Goal: Task Accomplishment & Management: Use online tool/utility

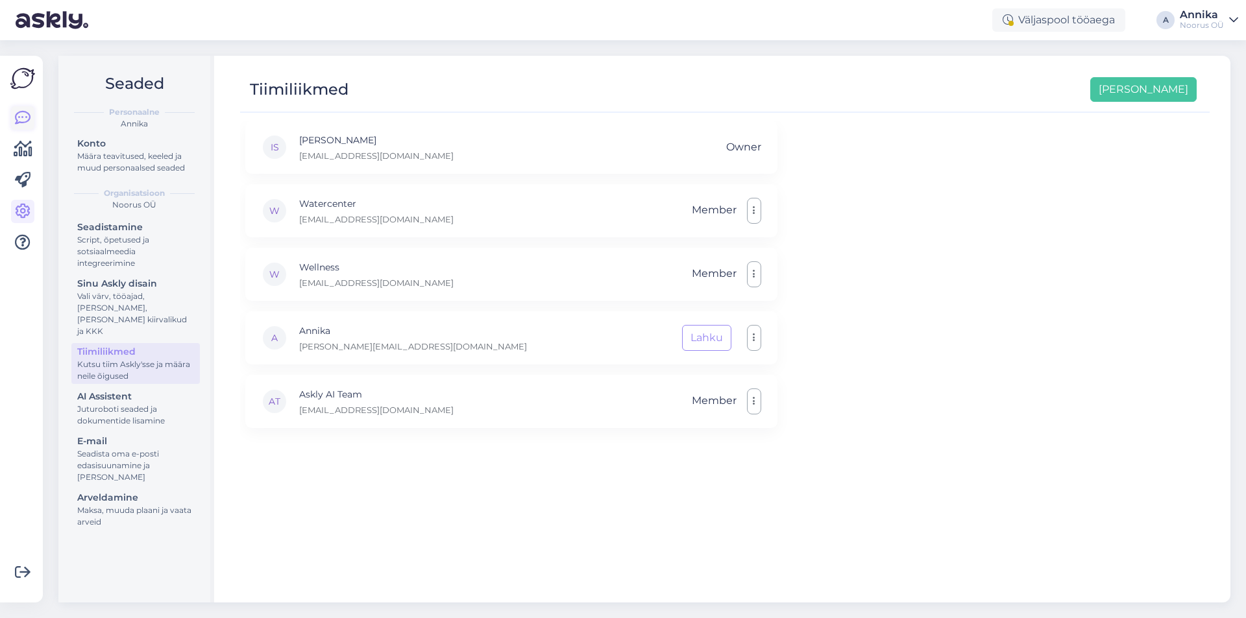
click at [23, 123] on icon at bounding box center [23, 118] width 16 height 16
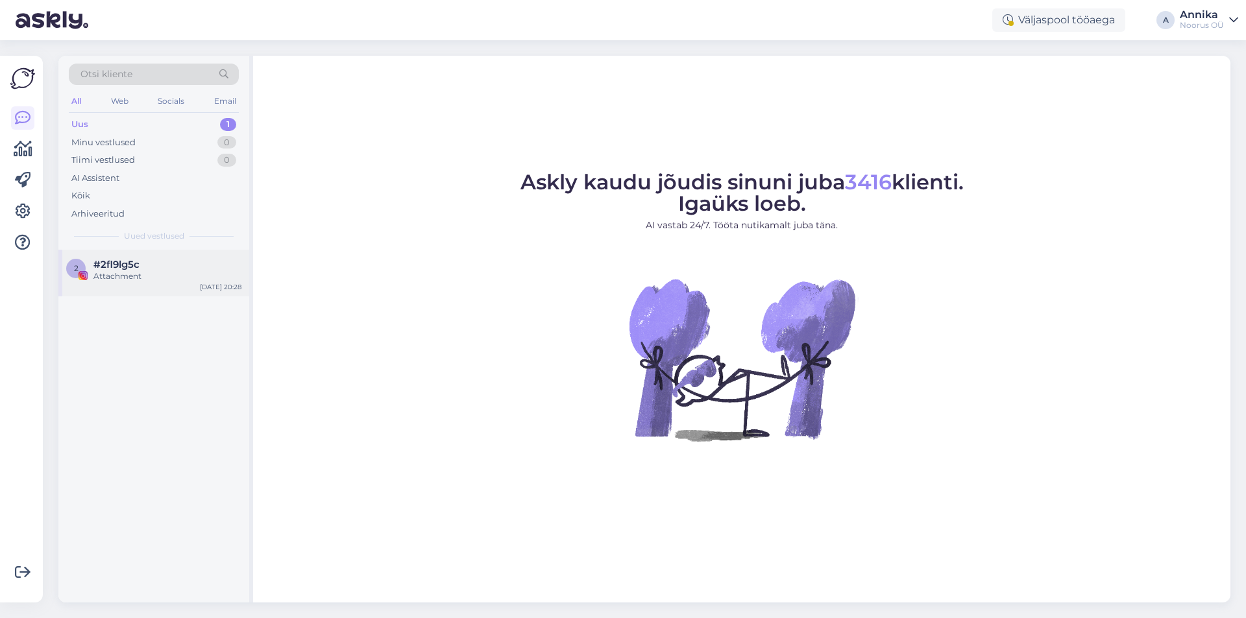
click at [177, 267] on div "#2fl9lg5c" at bounding box center [167, 265] width 148 height 12
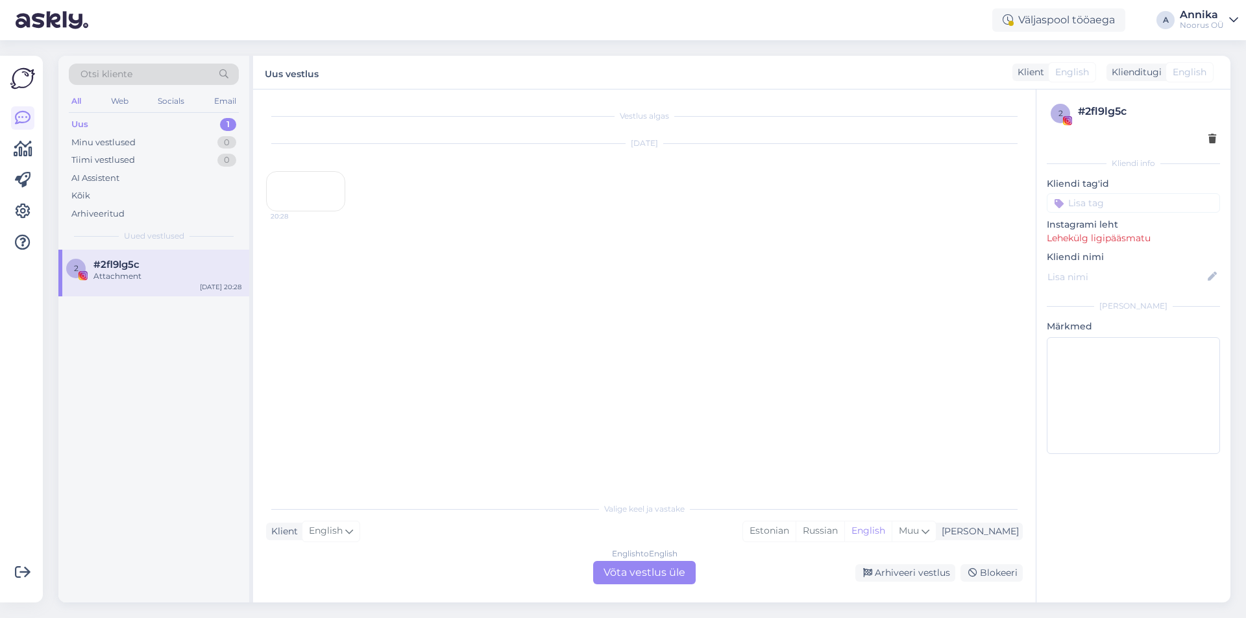
click at [156, 127] on div "Uus 1" at bounding box center [154, 125] width 170 height 18
click at [298, 212] on div "20:28" at bounding box center [305, 191] width 79 height 40
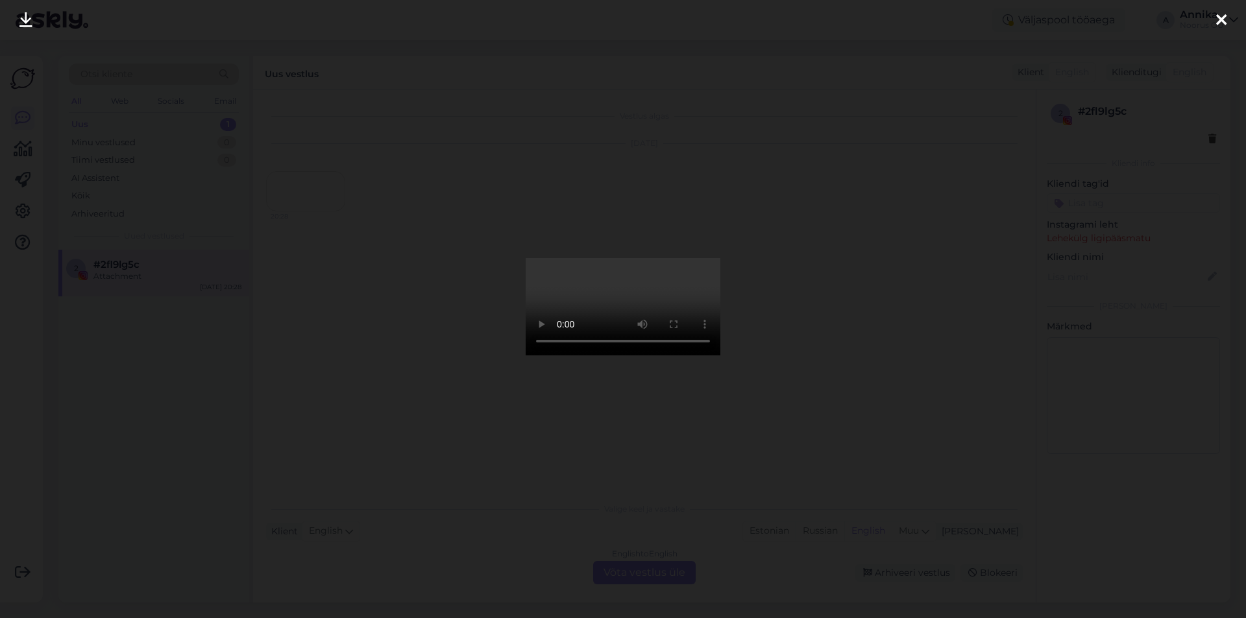
click at [857, 492] on div at bounding box center [623, 309] width 1246 height 618
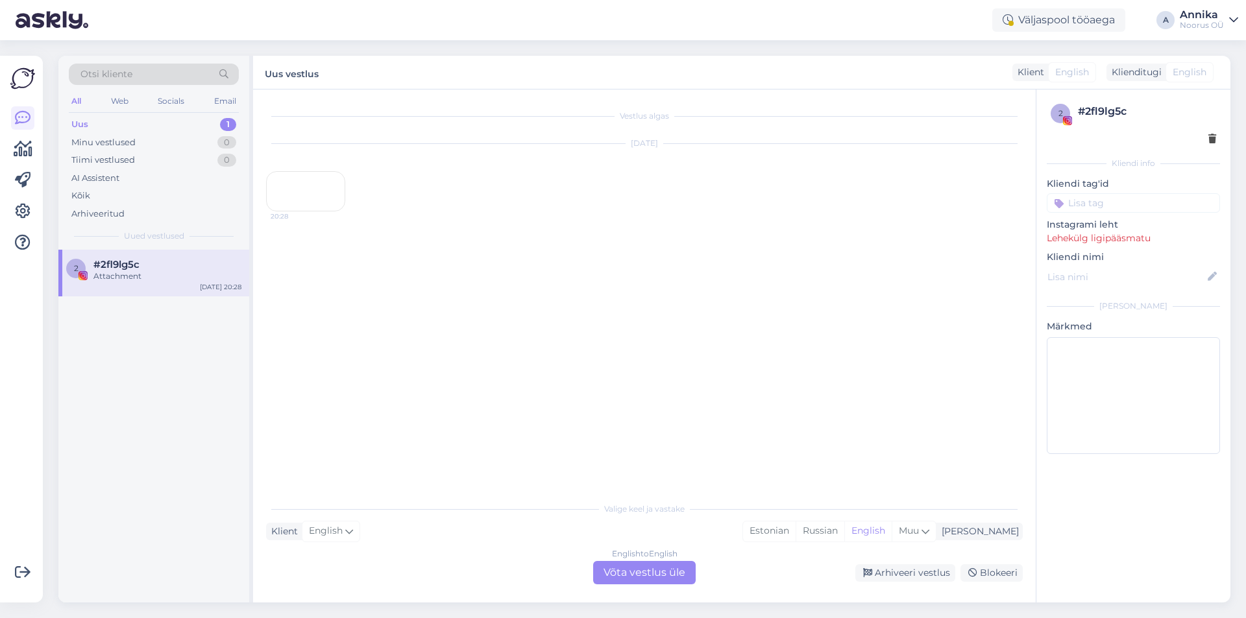
click at [321, 212] on div "20:28" at bounding box center [305, 191] width 79 height 40
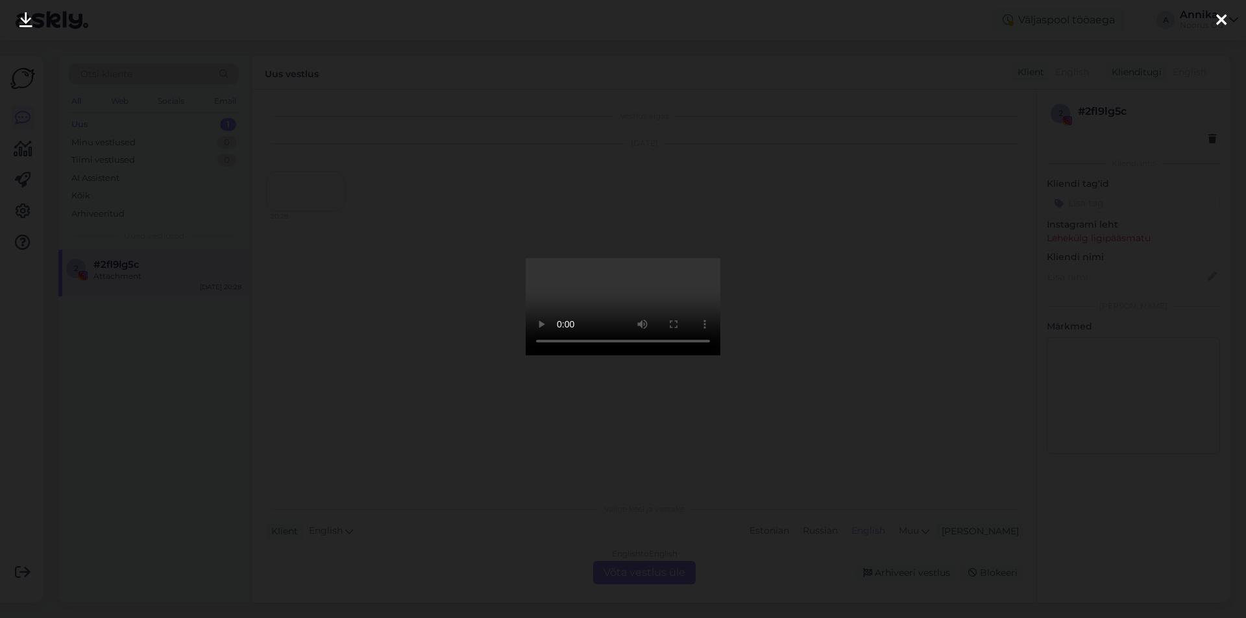
click at [690, 356] on video at bounding box center [623, 306] width 195 height 97
click at [638, 356] on video at bounding box center [623, 306] width 195 height 97
click at [650, 356] on video at bounding box center [623, 306] width 195 height 97
click at [913, 376] on div at bounding box center [623, 309] width 1246 height 618
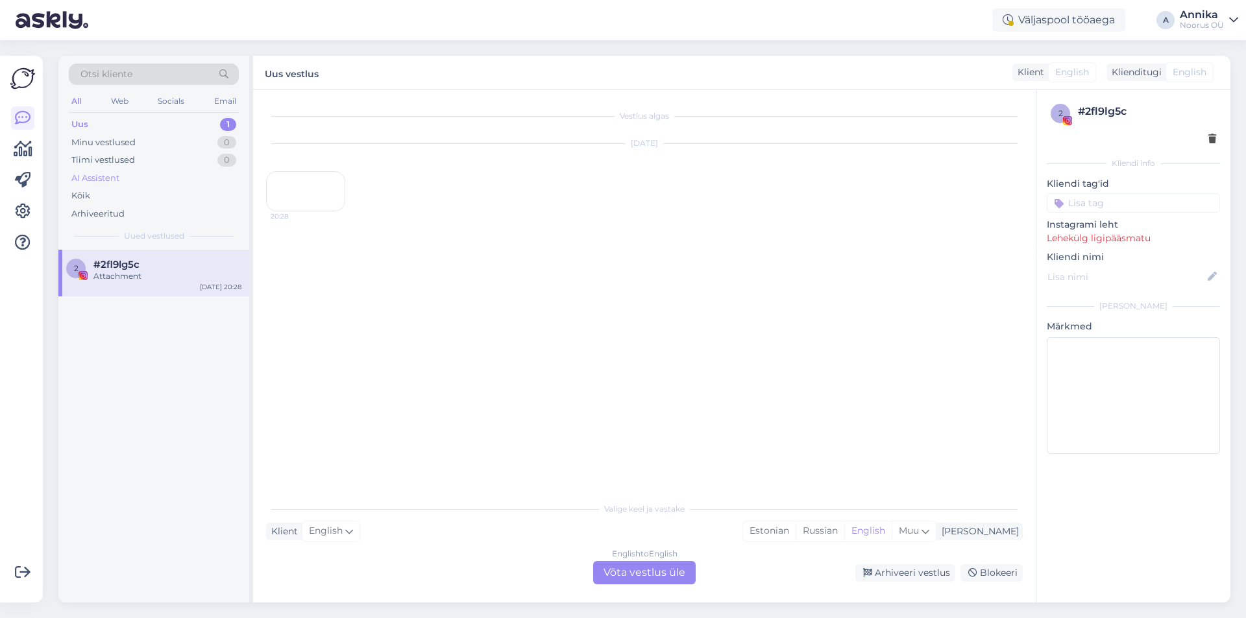
click at [176, 178] on div "AI Assistent" at bounding box center [154, 178] width 170 height 18
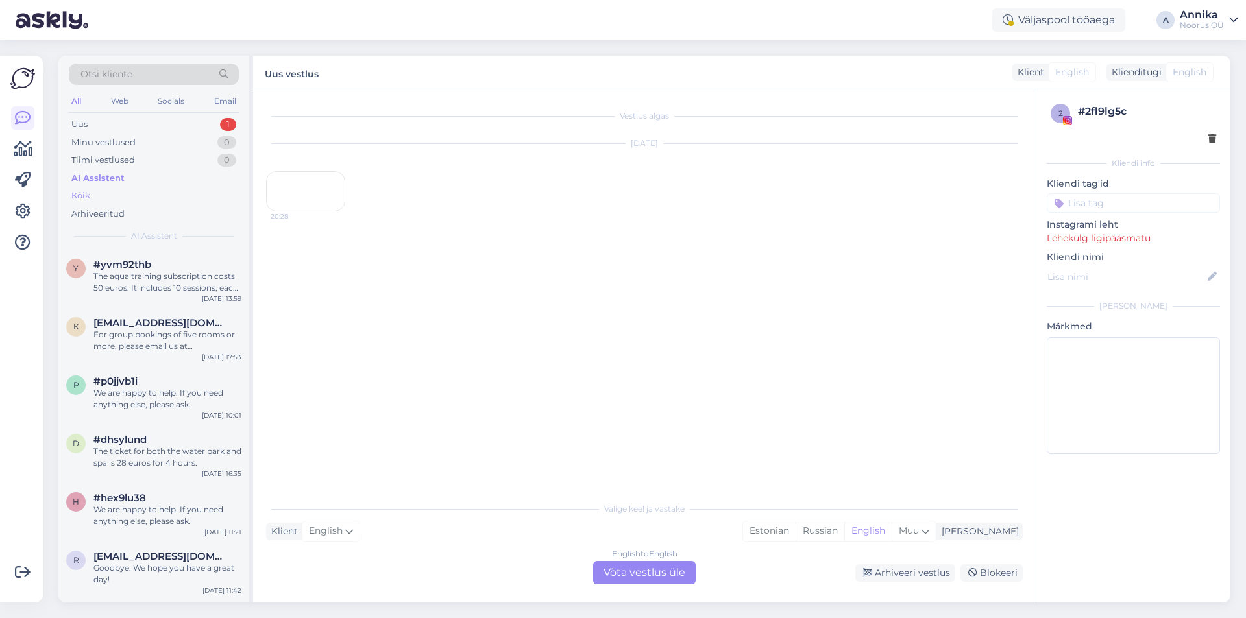
click at [175, 189] on div "Kõik" at bounding box center [154, 196] width 170 height 18
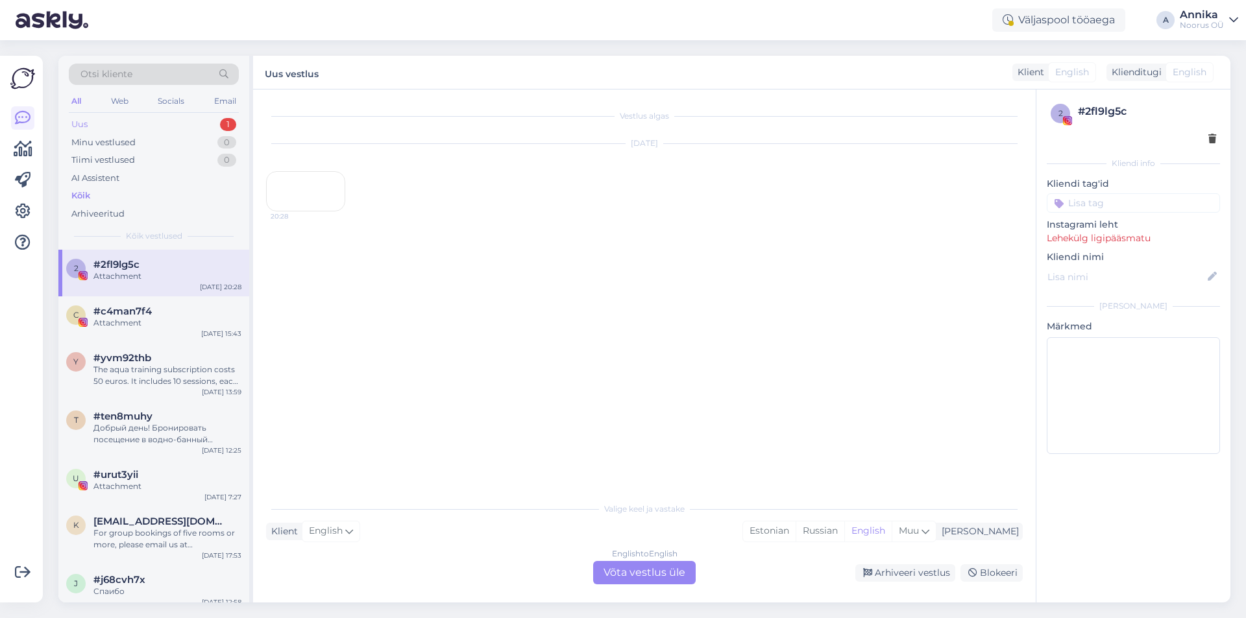
click at [177, 124] on div "Uus 1" at bounding box center [154, 125] width 170 height 18
